Goal: Check status: Check status

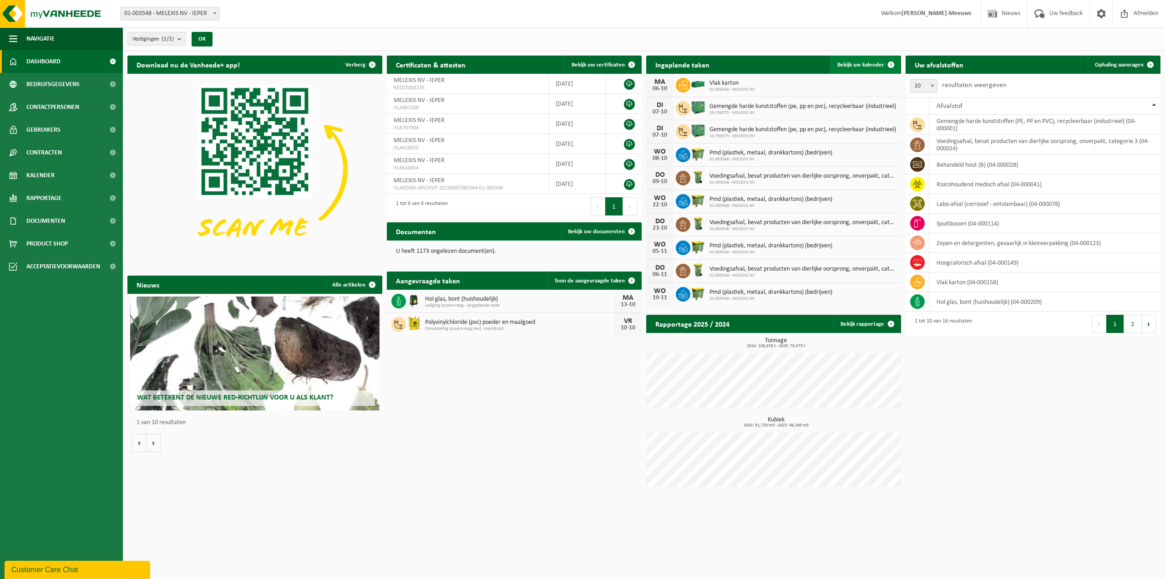
click at [855, 68] on link "Bekijk uw kalender" at bounding box center [865, 65] width 70 height 18
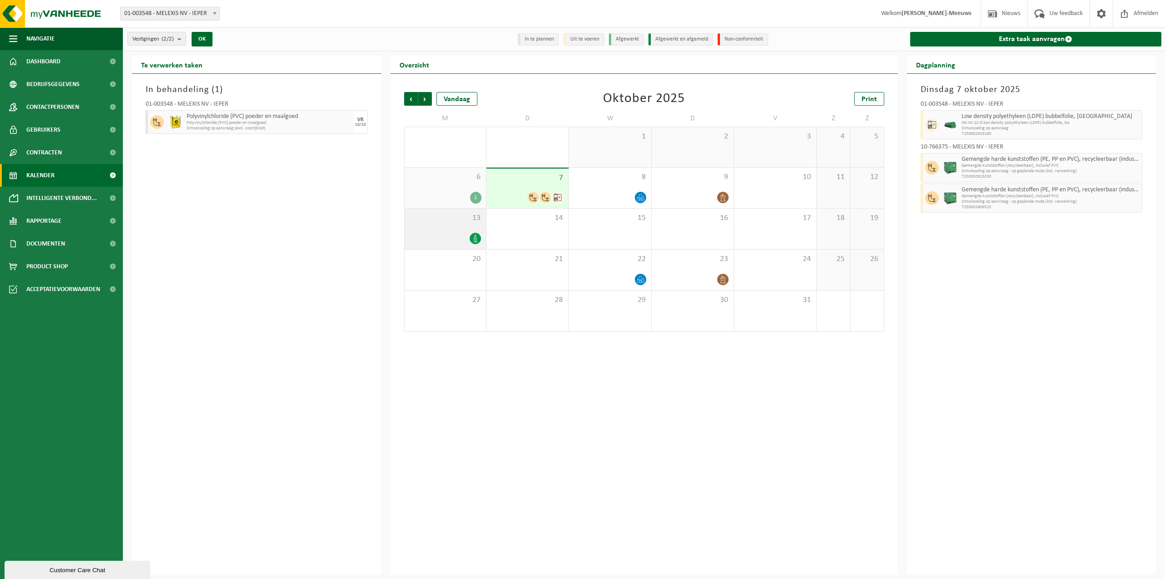
click at [451, 234] on div at bounding box center [445, 238] width 72 height 12
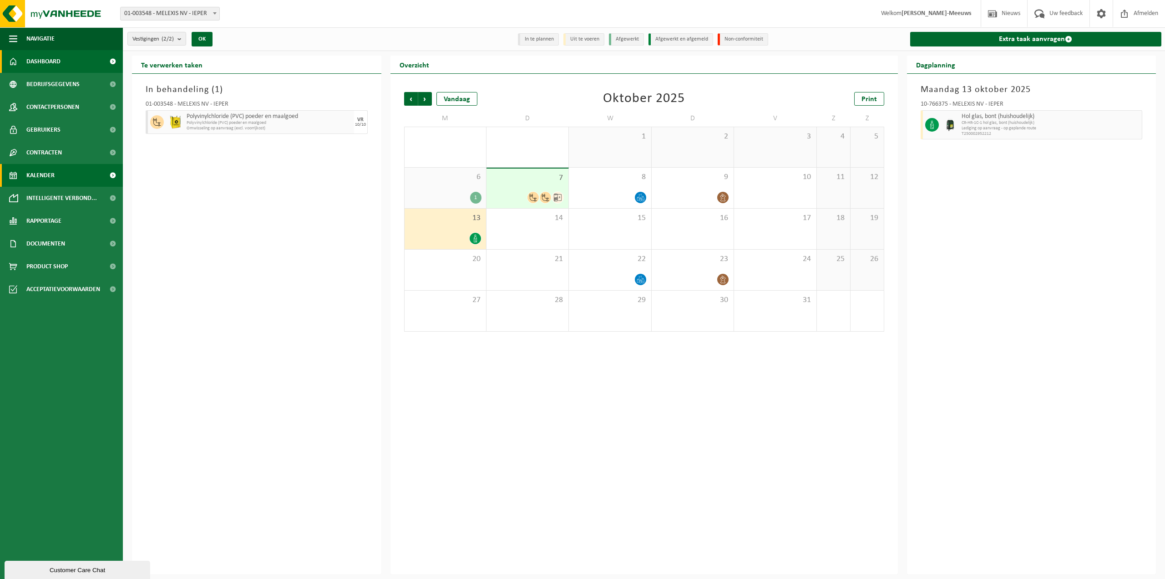
click at [41, 62] on span "Dashboard" at bounding box center [43, 61] width 34 height 23
